Goal: Information Seeking & Learning: Learn about a topic

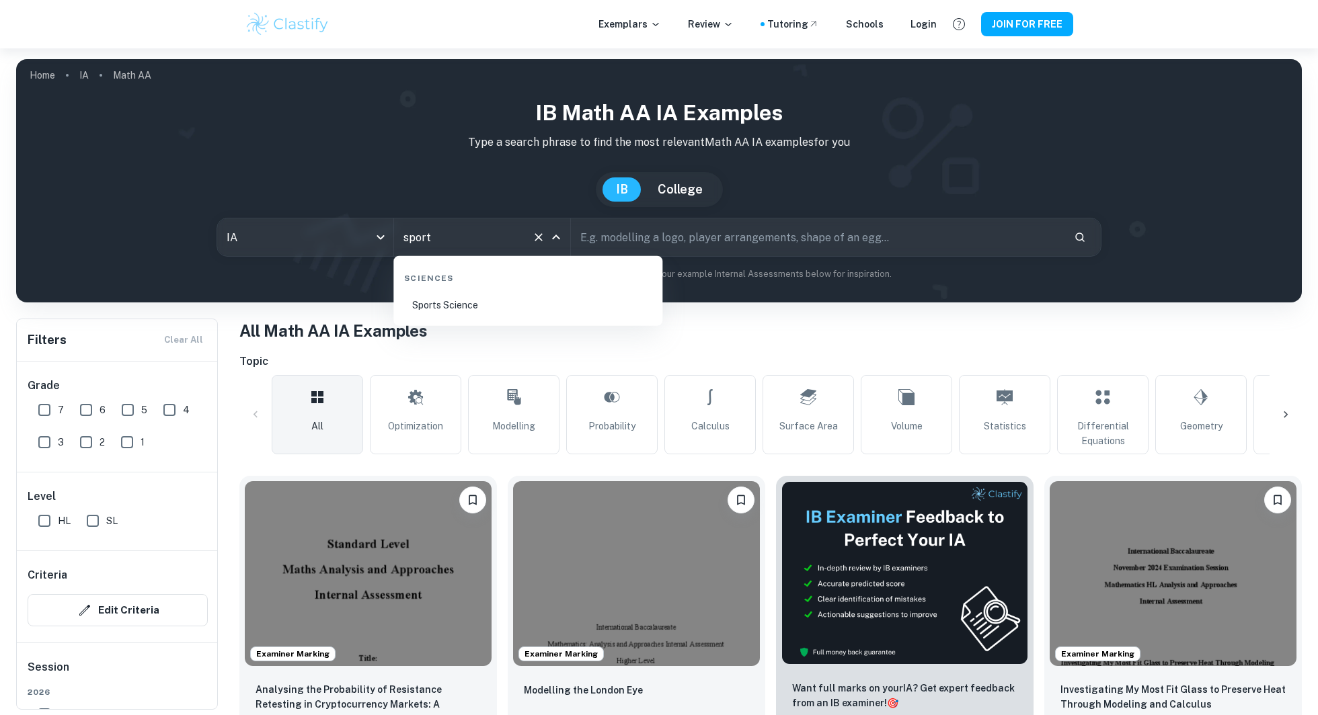
click at [489, 313] on li "Sports Science" at bounding box center [528, 305] width 258 height 31
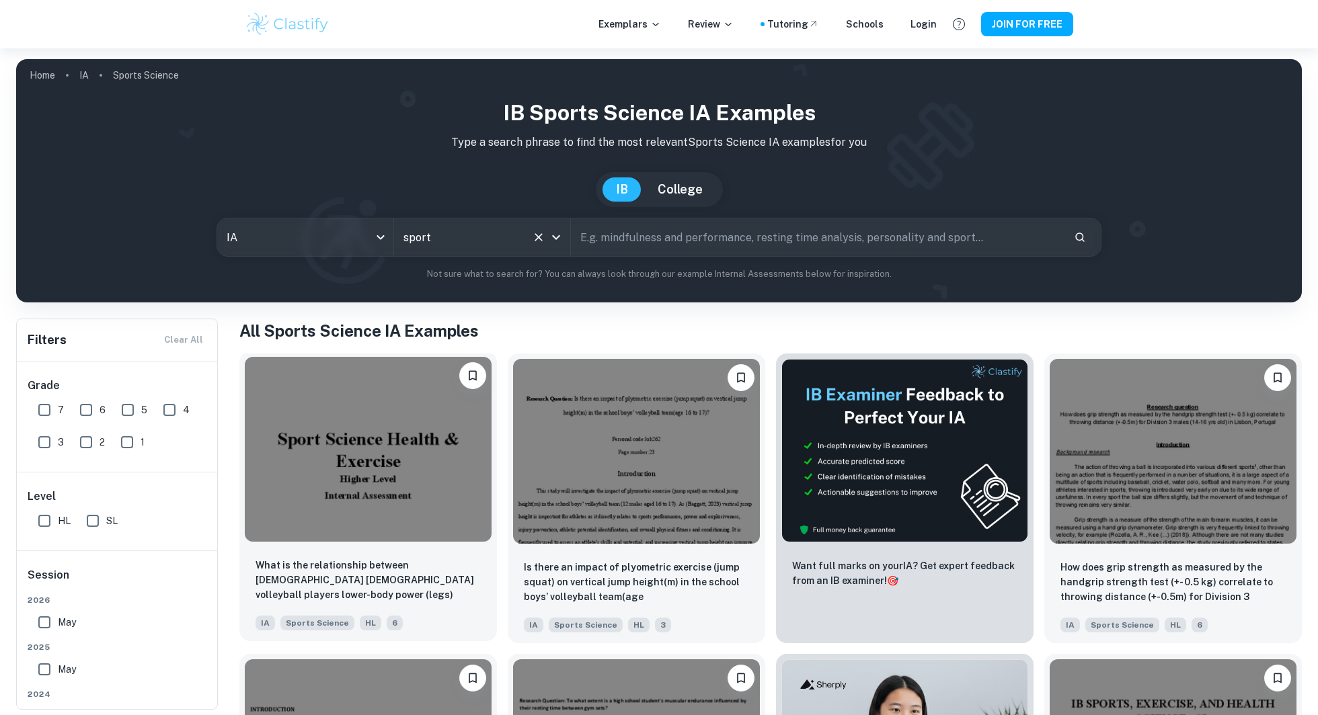
type input "Sports Science"
click at [367, 463] on img at bounding box center [368, 449] width 247 height 185
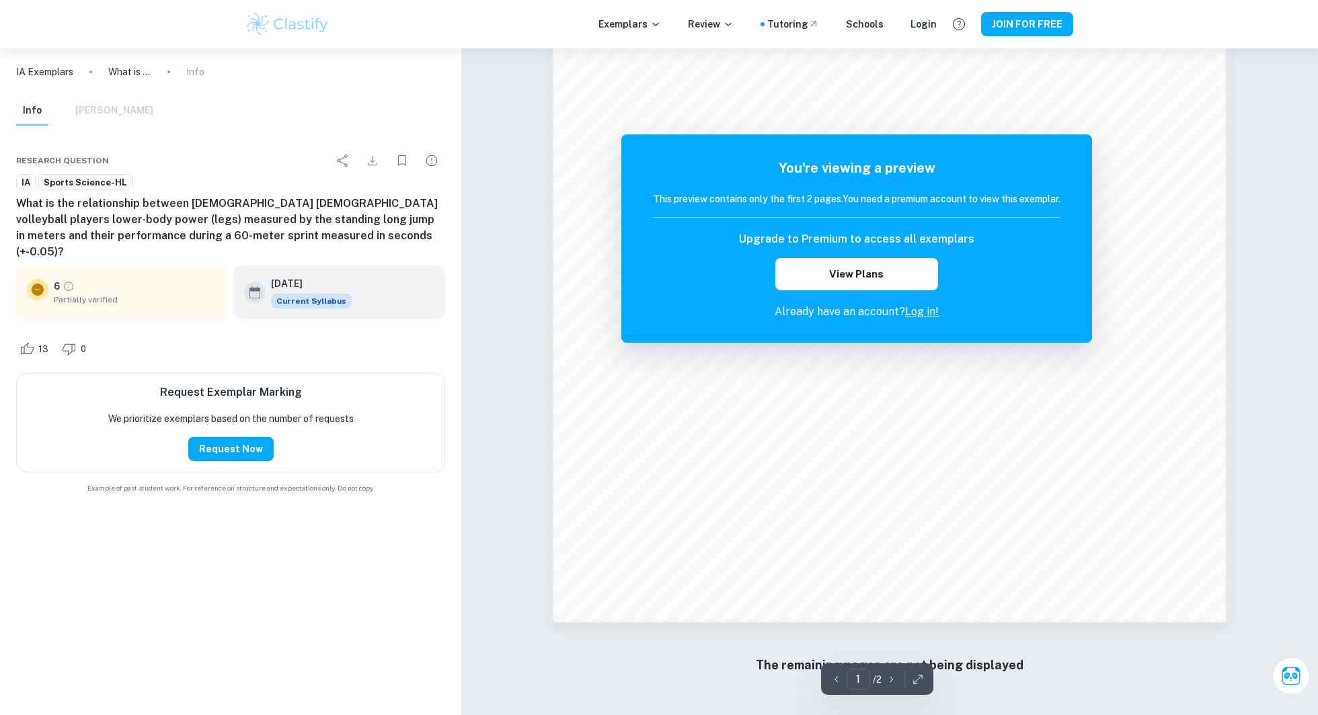
scroll to position [1185, 0]
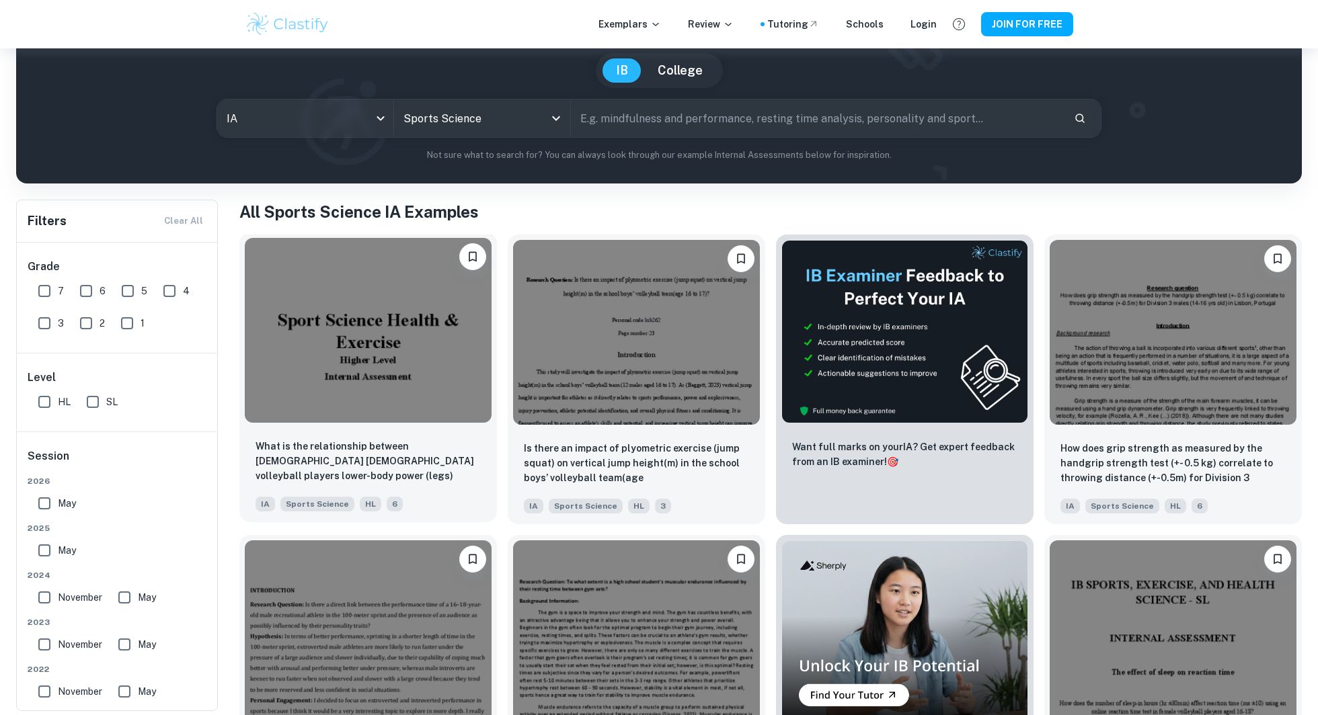
scroll to position [126, 0]
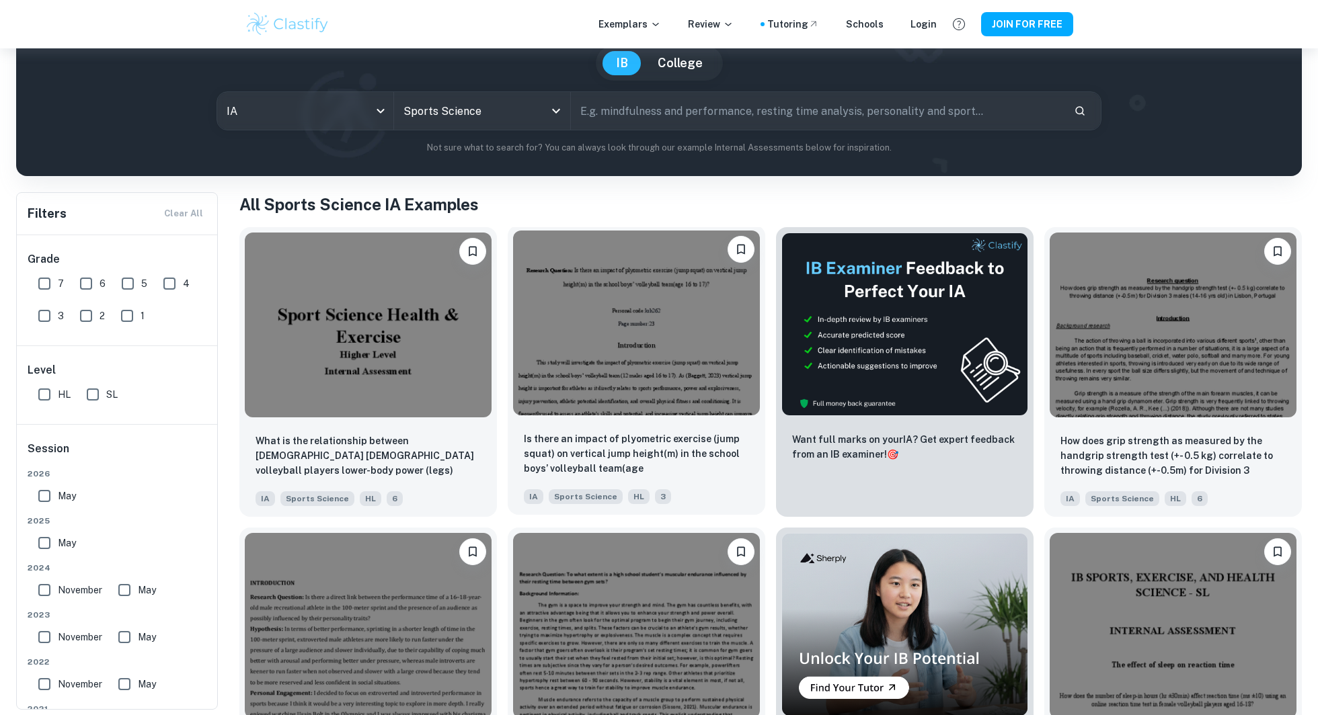
click at [653, 393] on img at bounding box center [636, 323] width 247 height 185
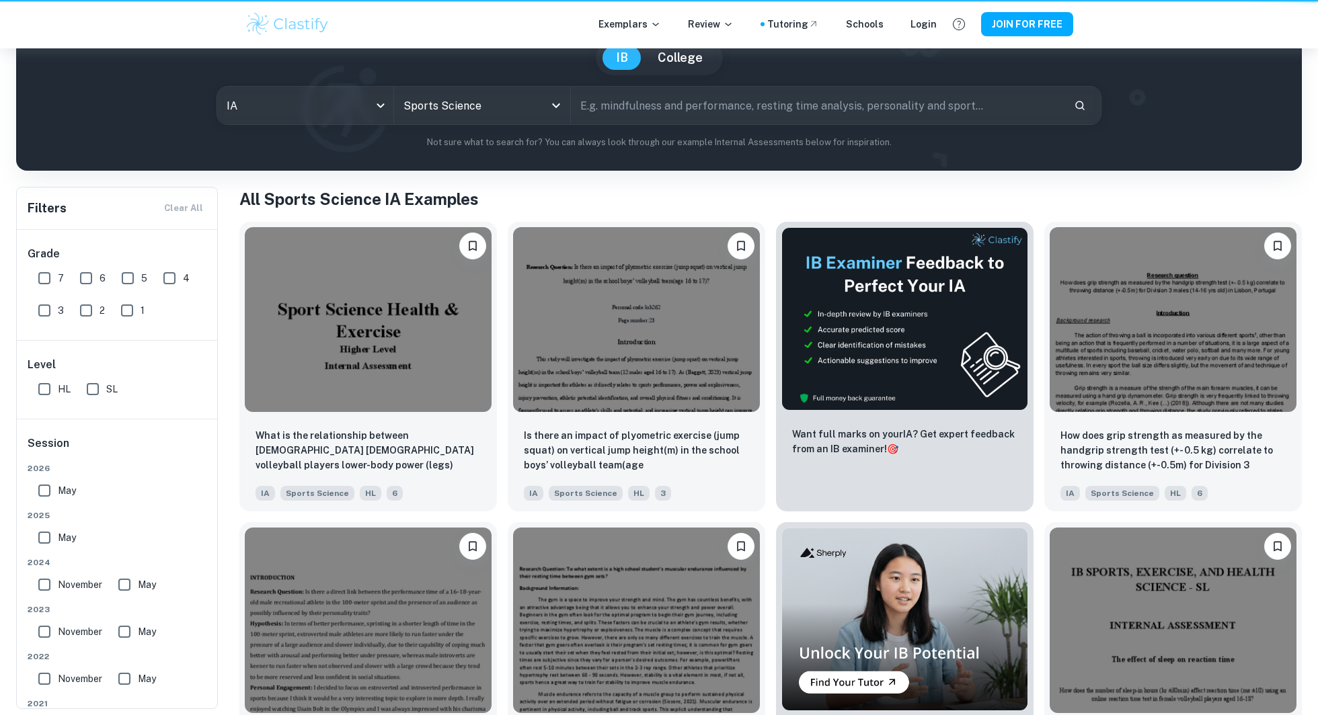
scroll to position [132, 0]
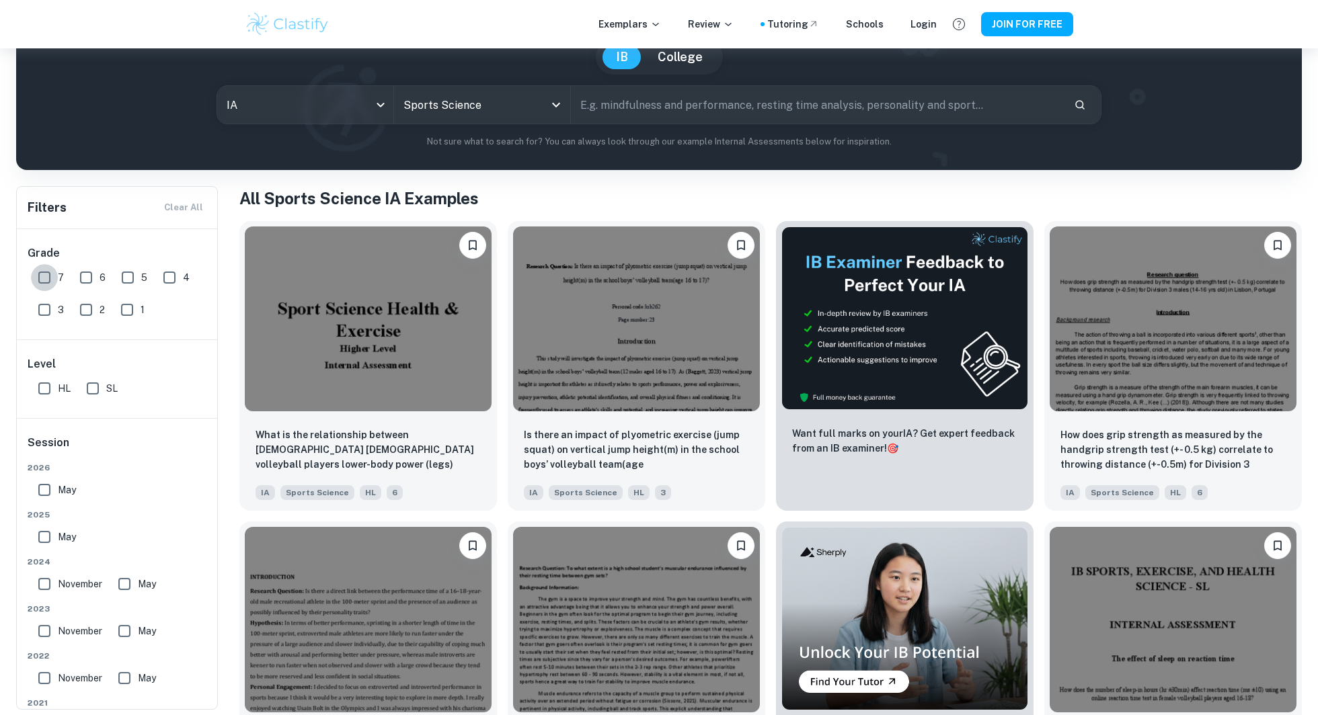
click at [50, 280] on input "7" at bounding box center [44, 277] width 27 height 27
checkbox input "true"
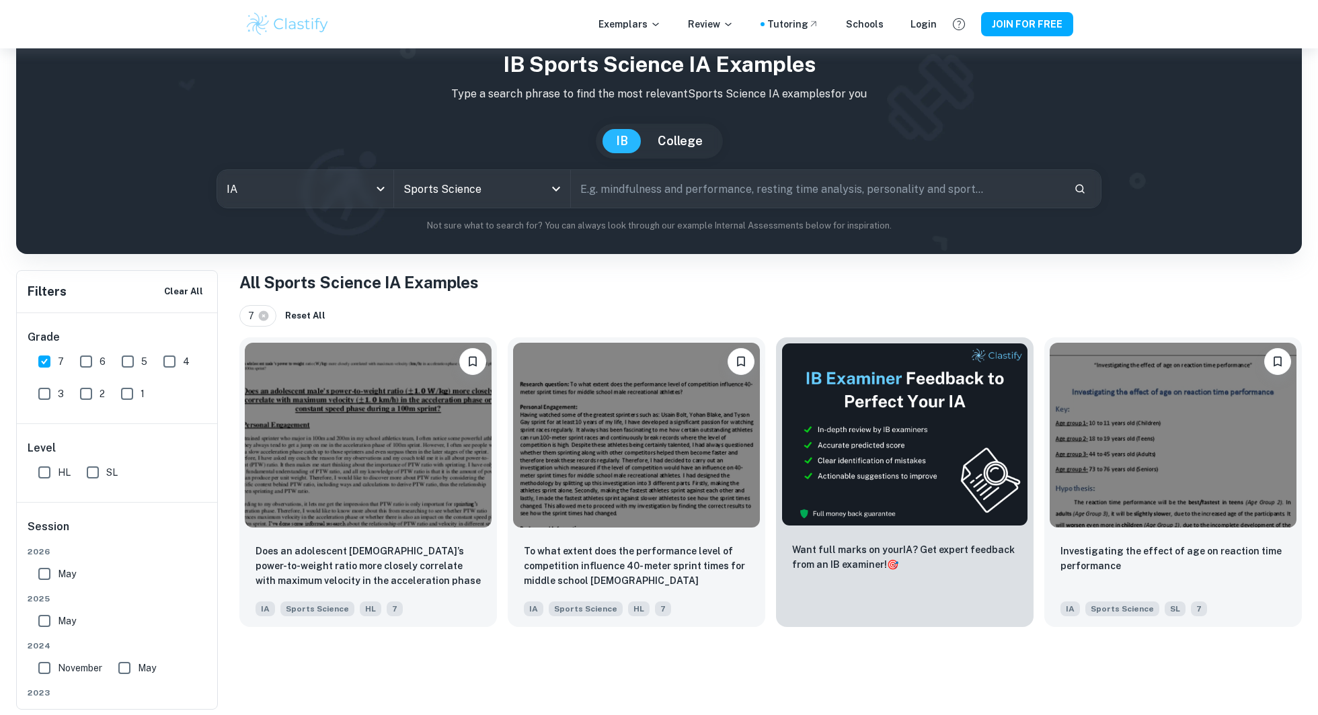
scroll to position [48, 0]
click at [49, 475] on input "HL" at bounding box center [44, 472] width 27 height 27
checkbox input "true"
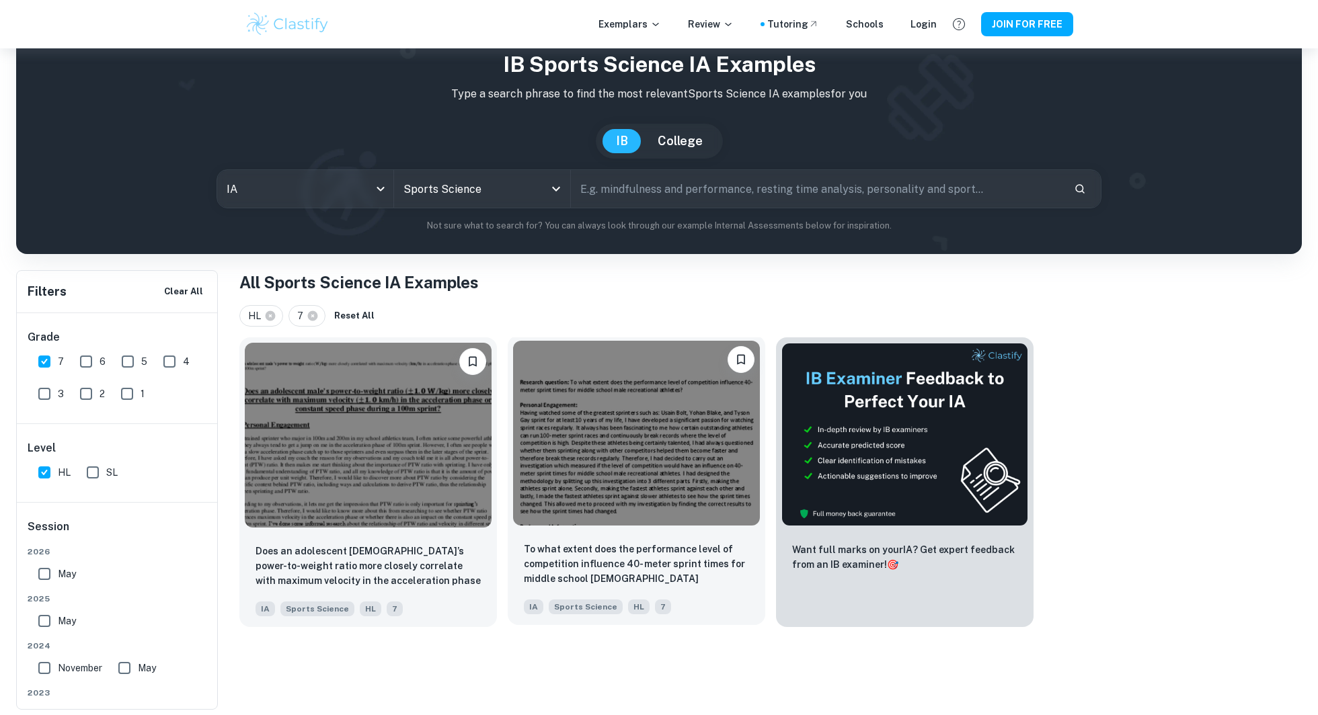
click at [610, 468] on img at bounding box center [636, 433] width 247 height 185
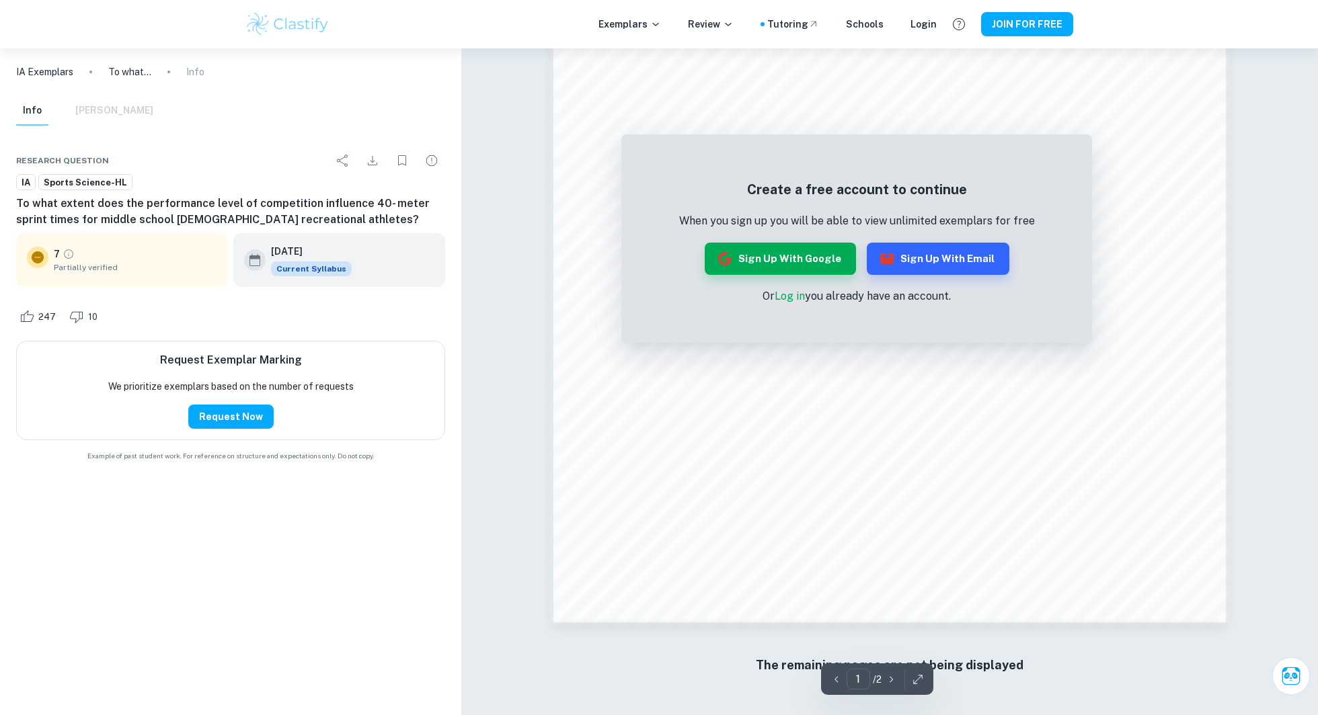
scroll to position [48, 0]
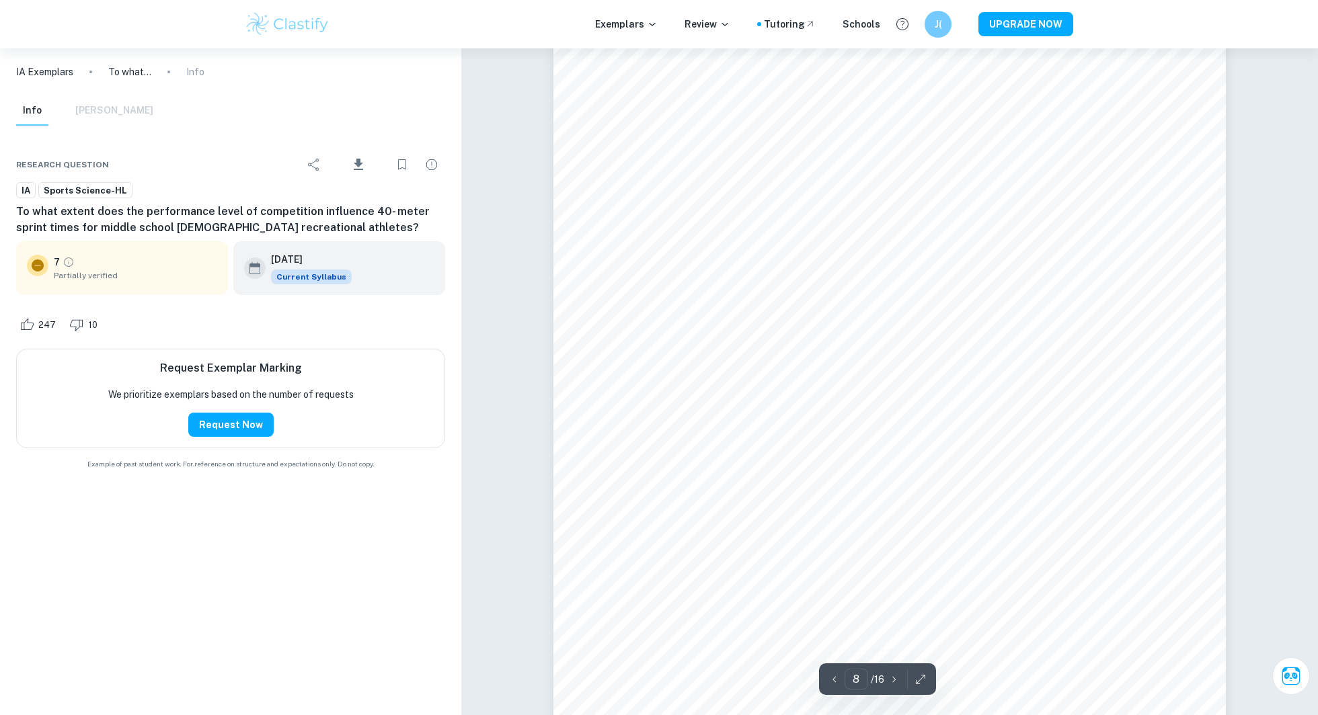
type input "7"
